Goal: Task Accomplishment & Management: Use online tool/utility

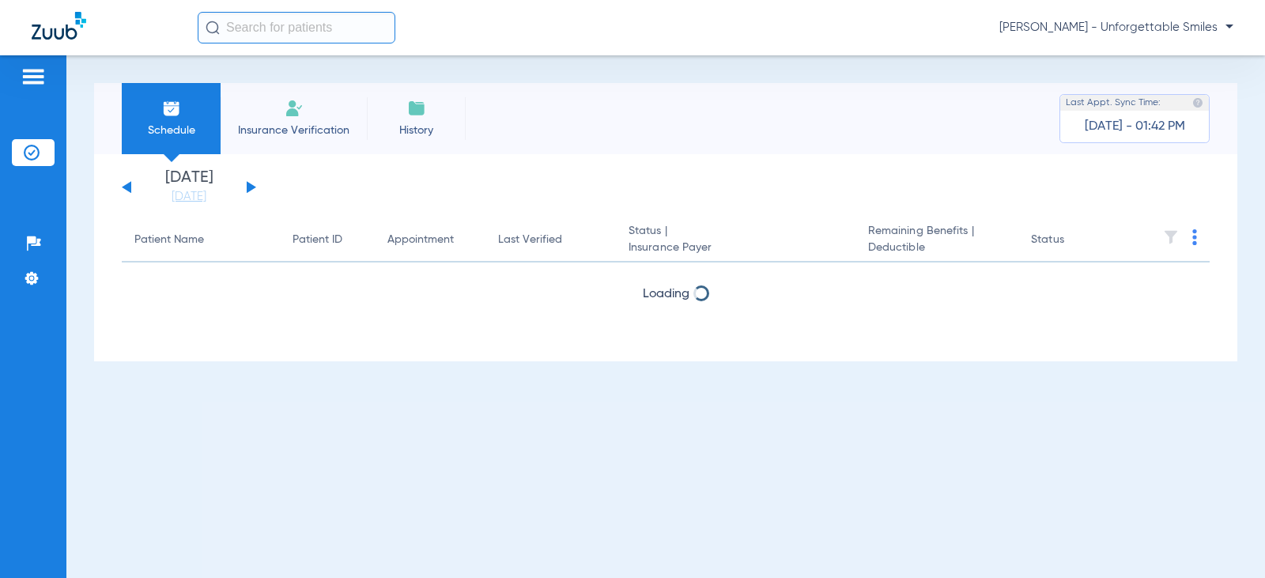
click at [253, 189] on button at bounding box center [251, 187] width 9 height 12
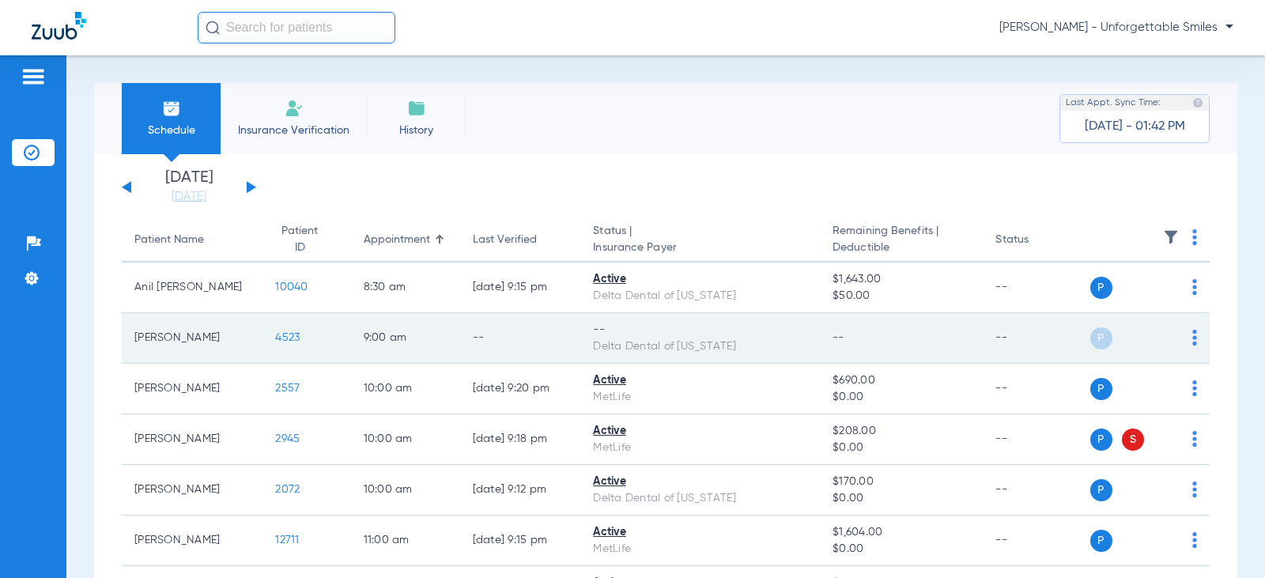
click at [1192, 339] on img at bounding box center [1194, 338] width 5 height 16
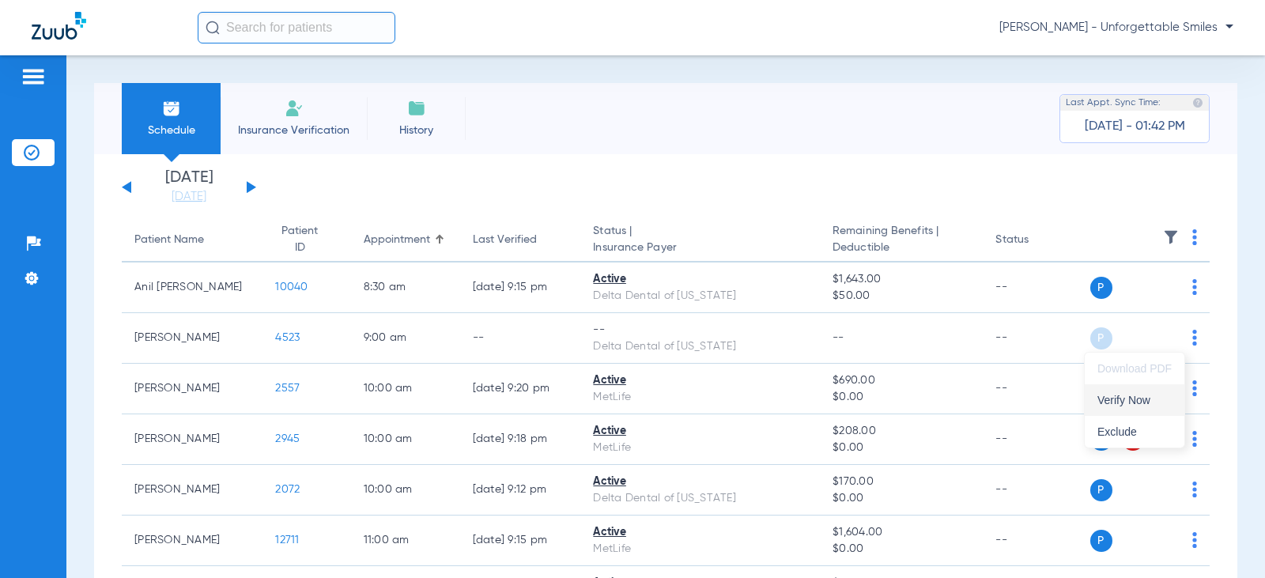
click at [1113, 401] on span "Verify Now" at bounding box center [1135, 400] width 74 height 11
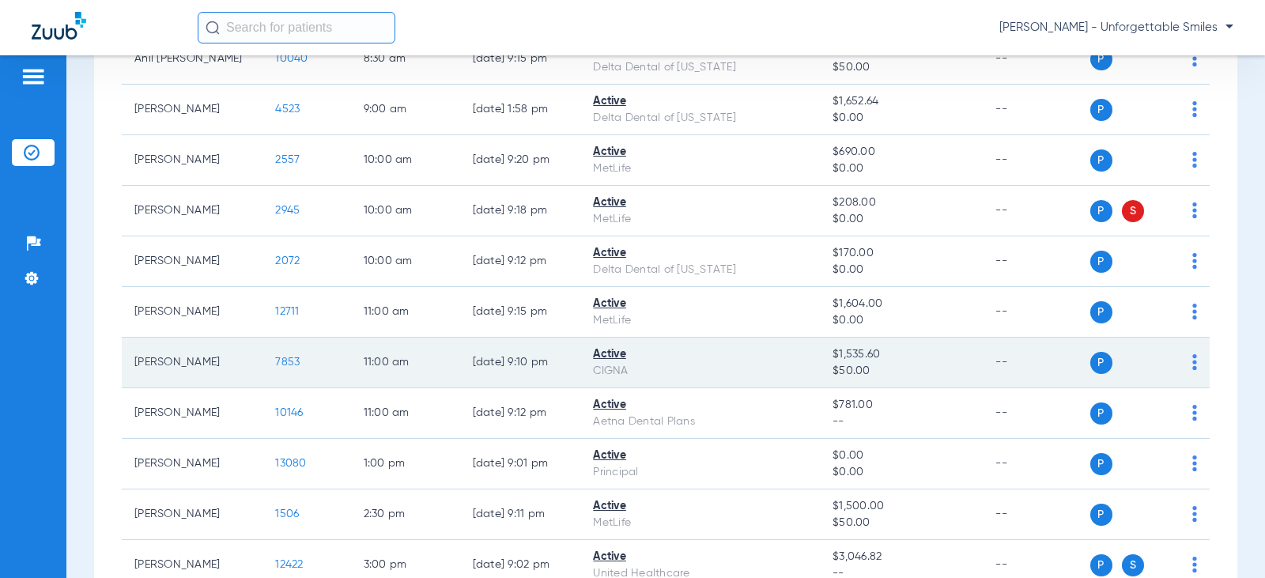
scroll to position [237, 0]
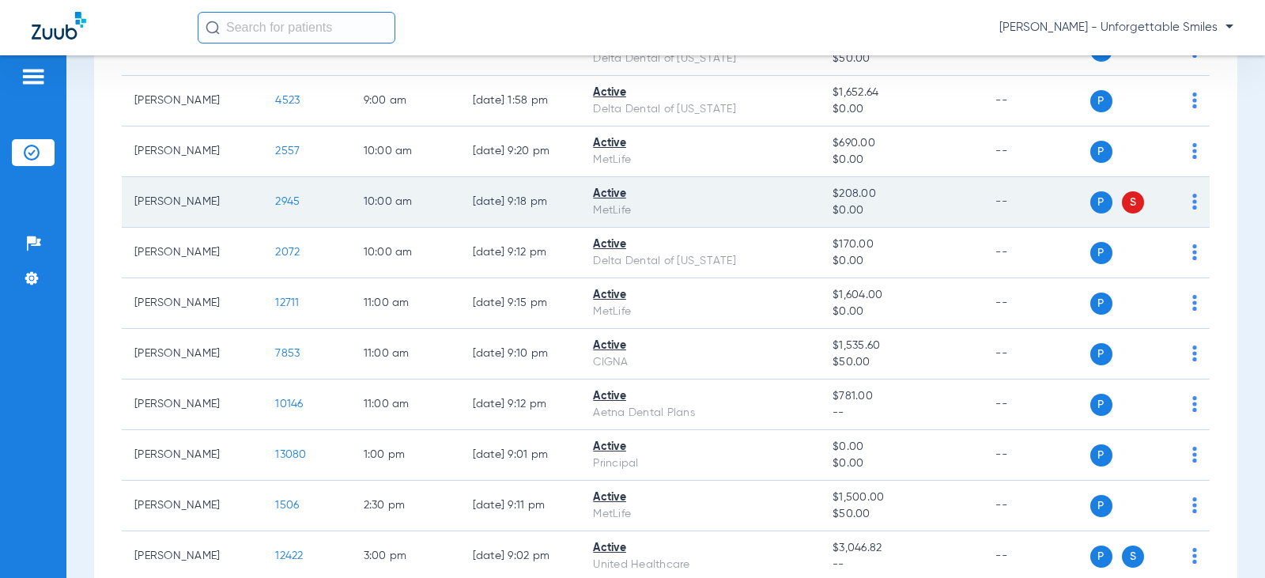
click at [1186, 202] on td "P S" at bounding box center [1150, 202] width 120 height 51
click at [1192, 200] on img at bounding box center [1194, 202] width 5 height 16
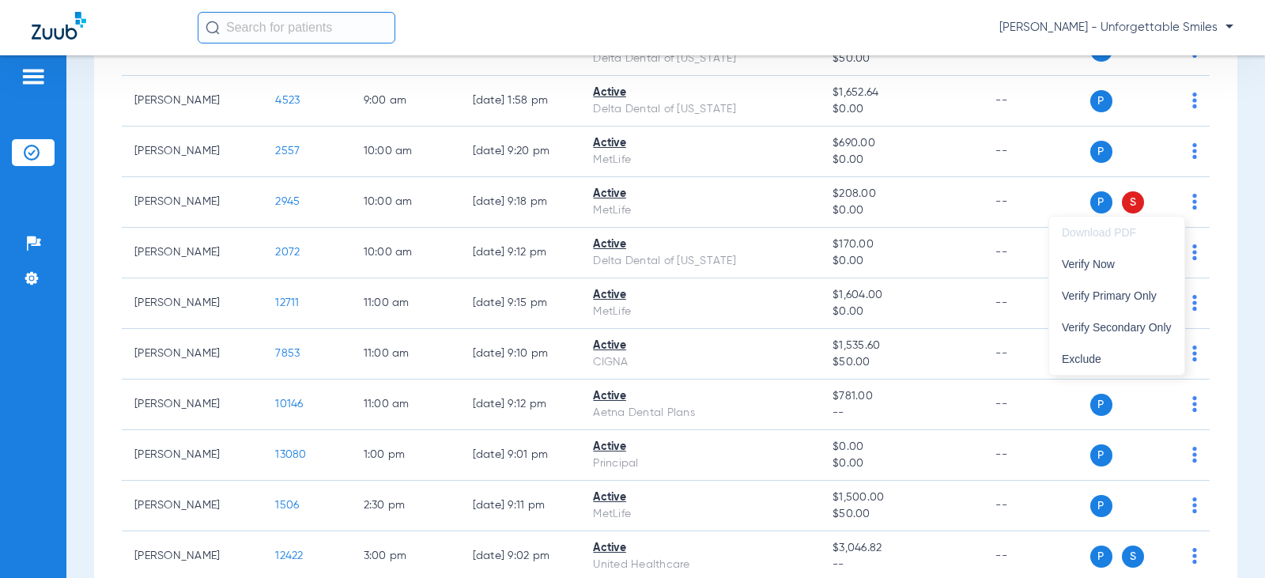
click at [1220, 247] on div at bounding box center [632, 289] width 1265 height 578
